Goal: Communication & Community: Share content

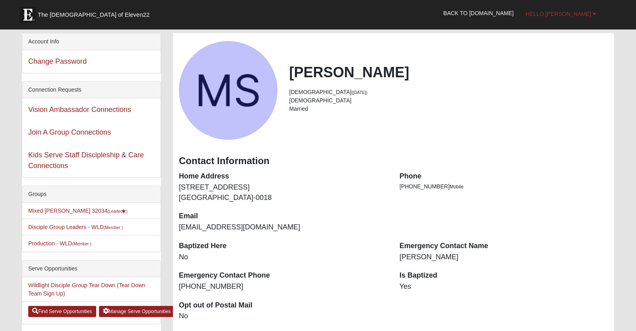
click at [564, 21] on link "Hello Michael" at bounding box center [561, 14] width 83 height 20
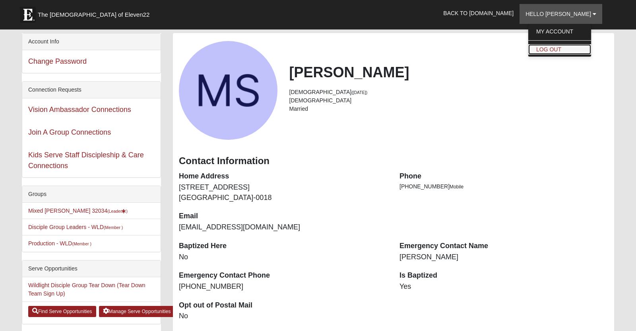
click at [562, 48] on link "Log Out" at bounding box center [560, 49] width 63 height 10
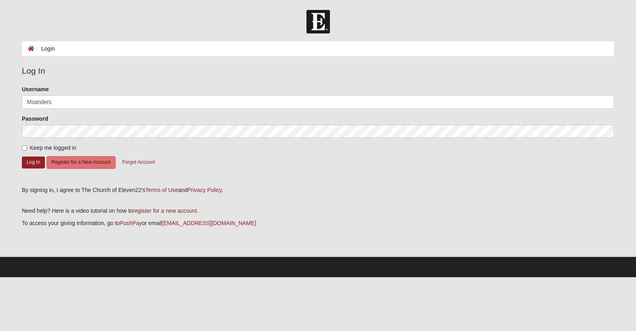
click at [22, 109] on div at bounding box center [22, 109] width 0 height 0
type input "[PERSON_NAME][EMAIL_ADDRESS][DOMAIN_NAME]"
click at [33, 168] on button "Log In" at bounding box center [33, 162] width 23 height 12
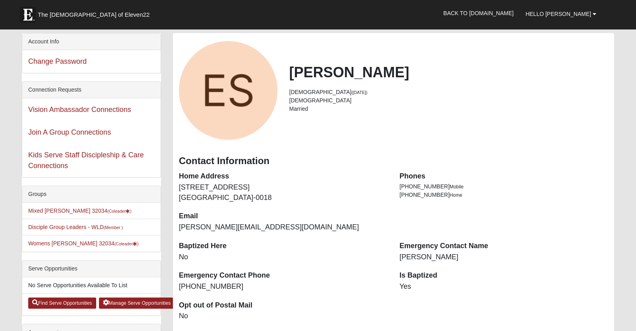
click at [511, 299] on div "Is Baptized Yes" at bounding box center [504, 284] width 221 height 29
click at [50, 214] on link "Mixed [PERSON_NAME] 32034 (Coleader )" at bounding box center [79, 210] width 103 height 6
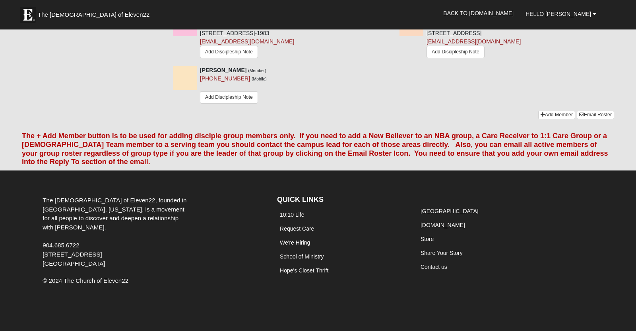
scroll to position [1159, 0]
click at [584, 119] on link "Email Roster" at bounding box center [595, 115] width 37 height 8
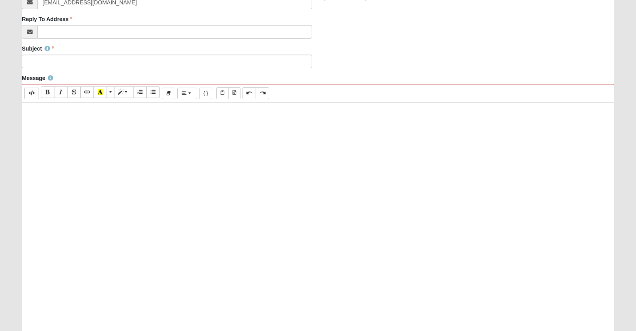
scroll to position [231, 0]
click at [252, 202] on div at bounding box center [318, 221] width 592 height 239
paste div
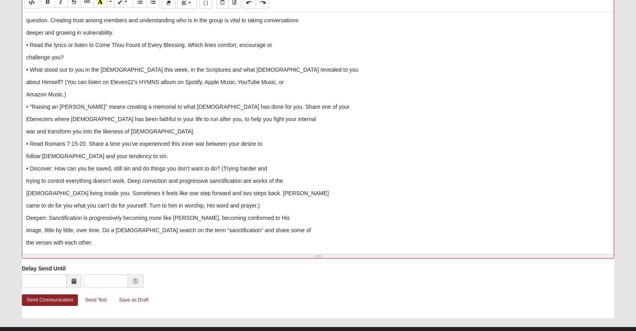
scroll to position [321, 0]
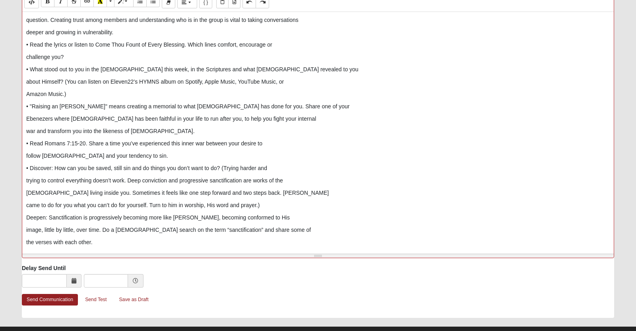
click at [251, 160] on p "follow Christ and your tendency to sin." at bounding box center [318, 156] width 584 height 8
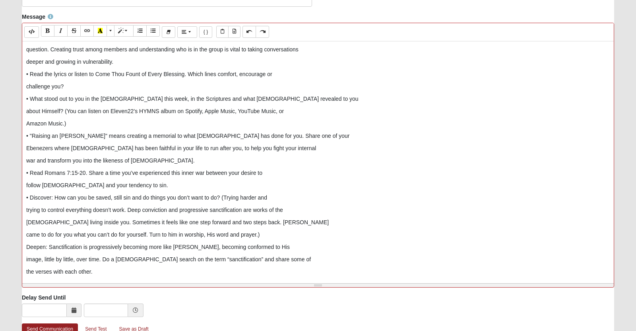
scroll to position [296, 0]
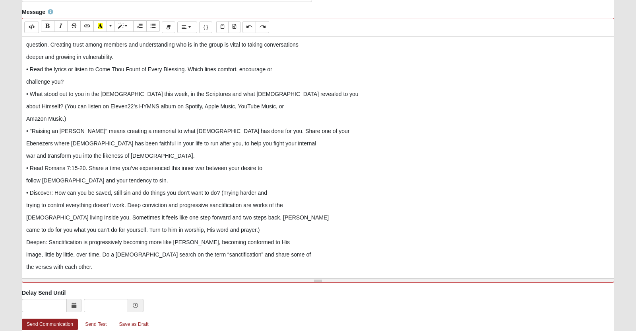
click at [140, 61] on p "deeper and growing in vulnerability." at bounding box center [318, 57] width 584 height 8
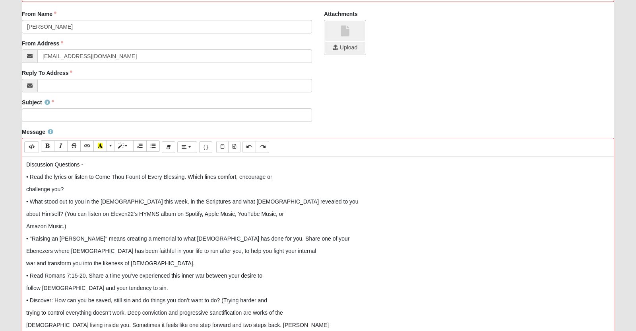
scroll to position [175, 0]
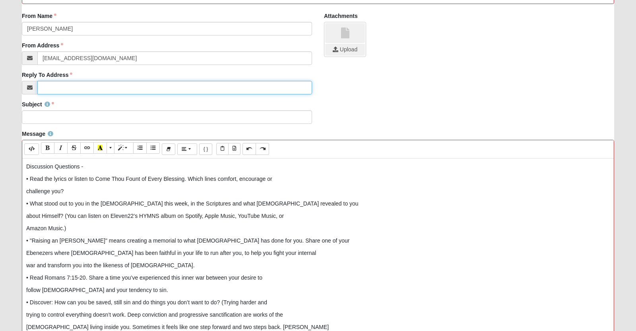
click at [78, 94] on input "Reply To Address" at bounding box center [174, 88] width 275 height 14
type input "[PERSON_NAME][EMAIL_ADDRESS][DOMAIN_NAME]"
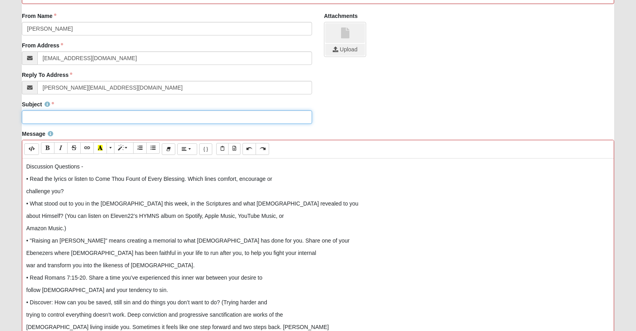
click at [51, 124] on input "Subject" at bounding box center [167, 117] width 290 height 14
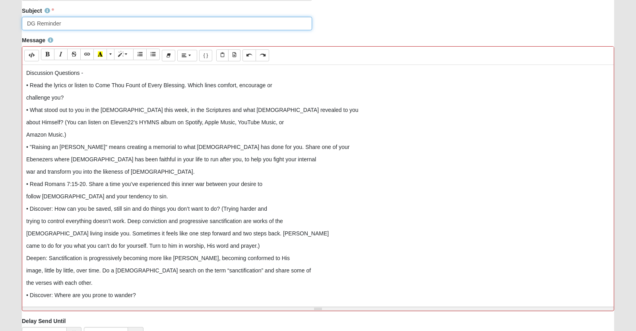
scroll to position [269, 0]
type input "DG Reminder"
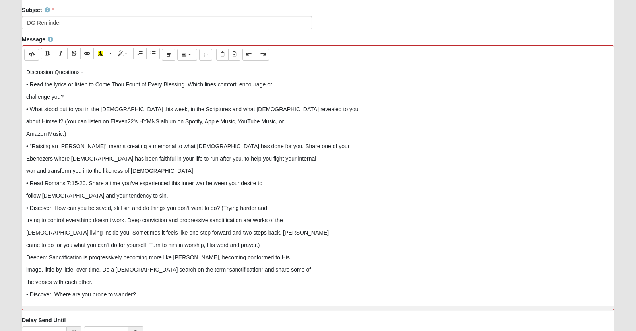
click at [86, 101] on p "challenge you?" at bounding box center [318, 97] width 584 height 8
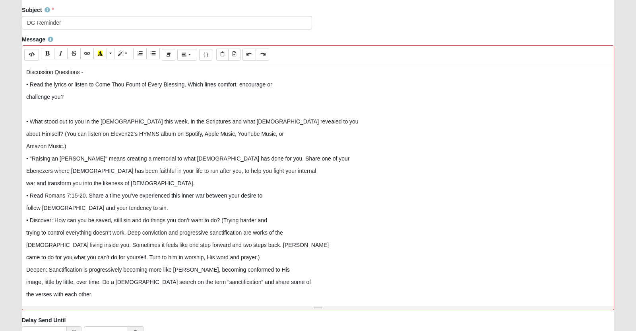
click at [80, 150] on p "Amazon Music.)" at bounding box center [318, 146] width 584 height 8
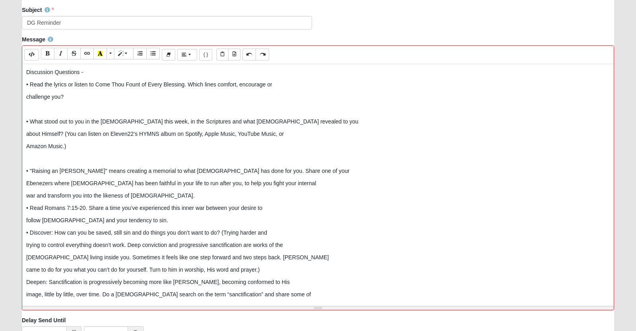
click at [184, 200] on p "war and transform you into the likeness of Jesus." at bounding box center [318, 195] width 584 height 8
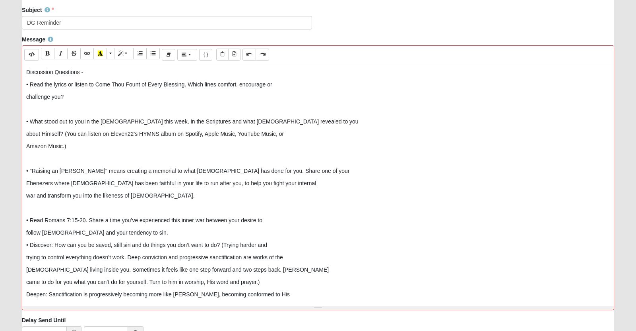
click at [150, 237] on p "follow Christ and your tendency to sin." at bounding box center [318, 232] width 584 height 8
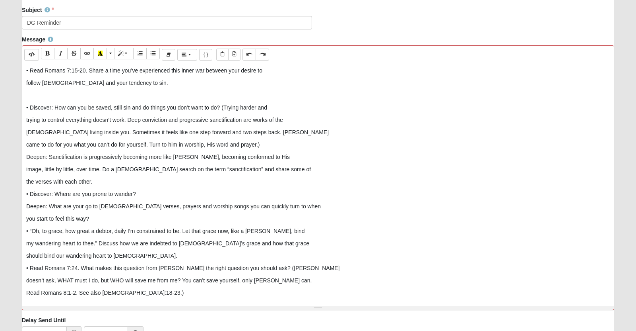
scroll to position [156, 0]
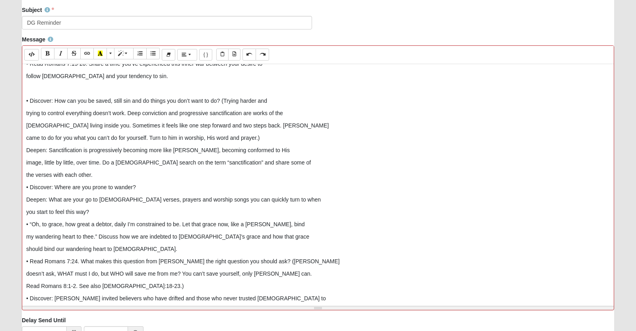
click at [320, 142] on p "came to do for you what you can’t do for yourself. Turn to him in worship, His …" at bounding box center [318, 138] width 584 height 8
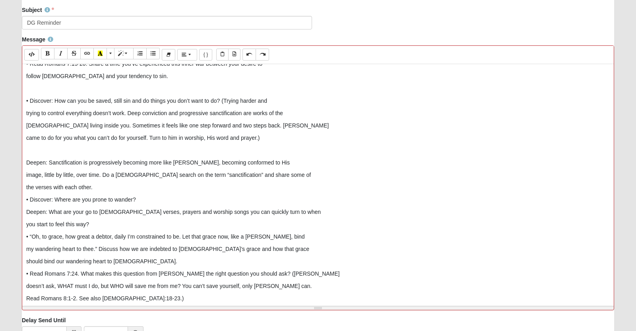
click at [114, 191] on p "the verses with each other." at bounding box center [318, 187] width 584 height 8
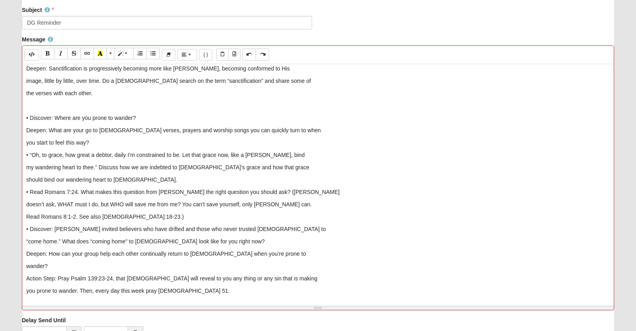
scroll to position [282, 0]
click at [187, 122] on p "• Discover: Where are you prone to wander?" at bounding box center [318, 118] width 584 height 8
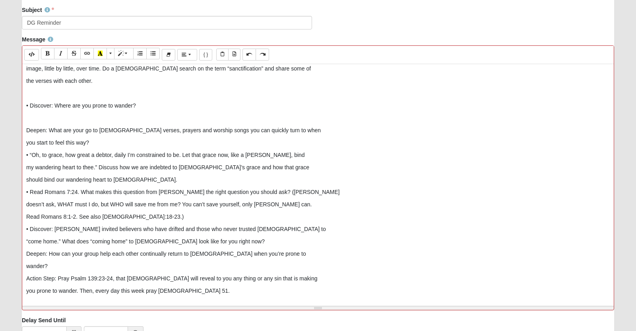
click at [127, 147] on p "you start to feel this way?" at bounding box center [318, 142] width 584 height 8
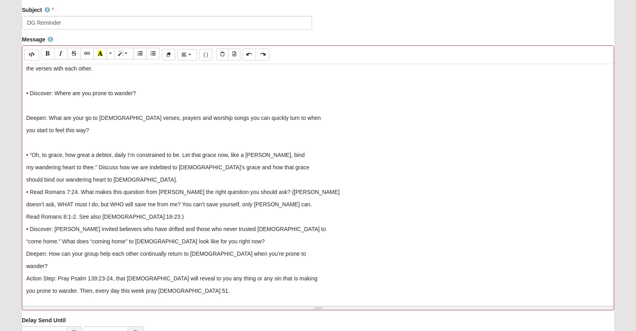
click at [154, 184] on p "should bind our wandering heart to God." at bounding box center [318, 179] width 584 height 8
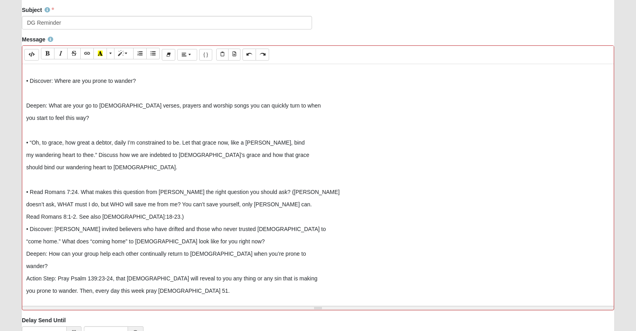
scroll to position [375, 0]
click at [188, 218] on p "Read Romans 8:1-2. See also Luke 18:18-23.)" at bounding box center [318, 216] width 584 height 8
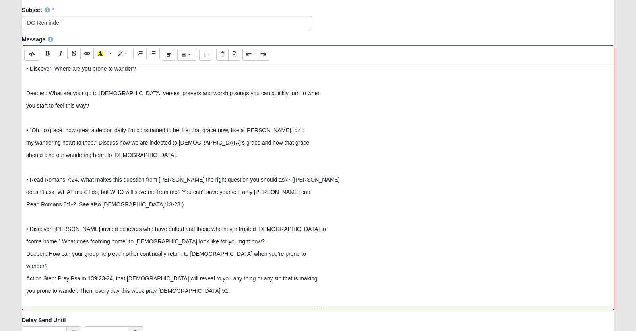
scroll to position [389, 0]
click at [274, 244] on p "“come home.” What does “coming home” to God look like for you right now?" at bounding box center [318, 241] width 584 height 8
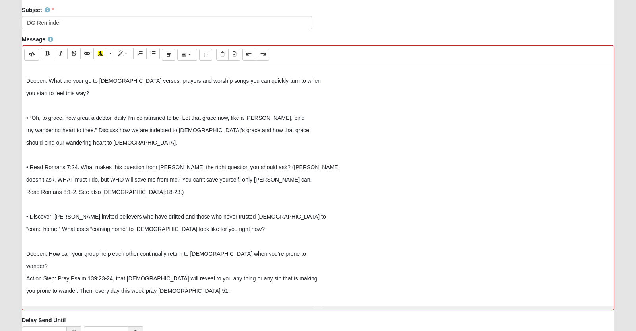
scroll to position [404, 0]
click at [180, 270] on p "wander?" at bounding box center [318, 266] width 584 height 8
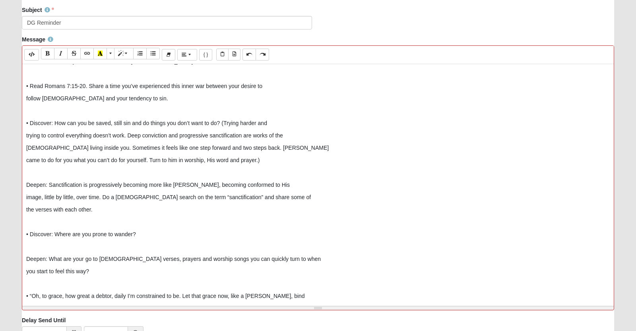
scroll to position [0, 0]
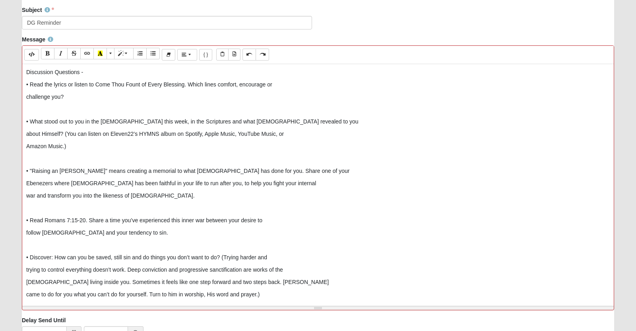
click at [26, 76] on p "Discussion Questions -" at bounding box center [318, 72] width 584 height 8
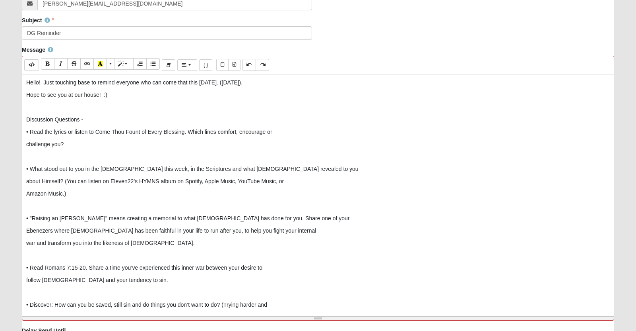
click at [317, 87] on p "Hello! Just touching base to remind everyone who can come that this coming Tues…" at bounding box center [318, 82] width 584 height 8
drag, startPoint x: 91, startPoint y: 142, endPoint x: 25, endPoint y: 137, distance: 66.7
click at [25, 137] on div "Hello! Just touching base to remind everyone who can come that this coming Tues…" at bounding box center [318, 193] width 592 height 239
click at [50, 66] on icon "Bold (CTRL+B)" at bounding box center [47, 64] width 5 height 6
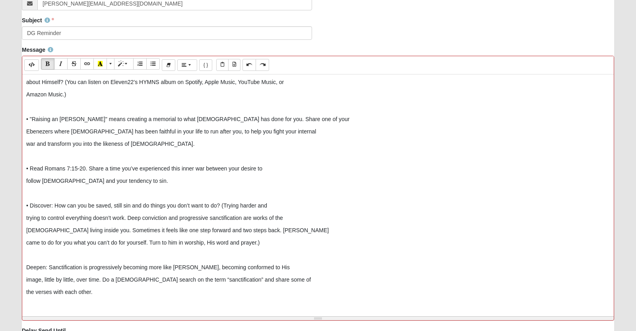
scroll to position [0, 0]
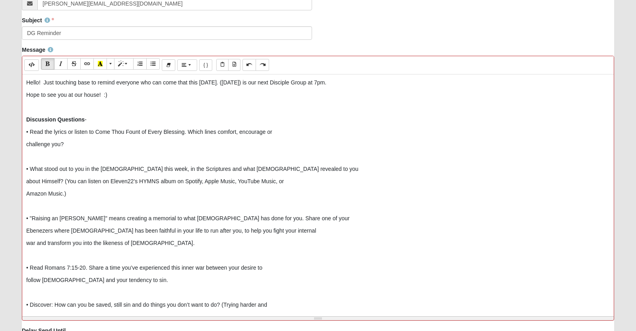
click at [31, 111] on p at bounding box center [318, 107] width 584 height 8
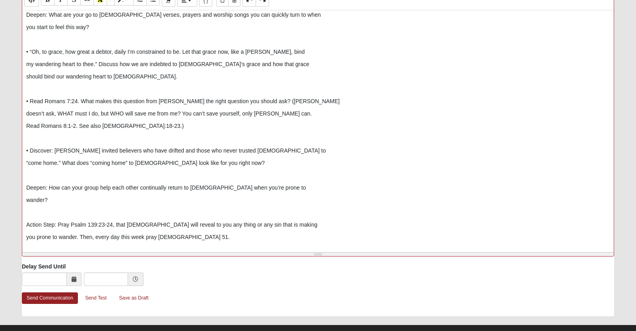
scroll to position [354, 0]
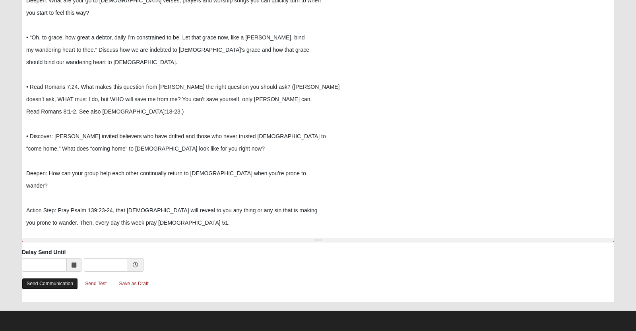
click at [63, 278] on link "Send Communication" at bounding box center [50, 284] width 56 height 12
